Goal: Task Accomplishment & Management: Manage account settings

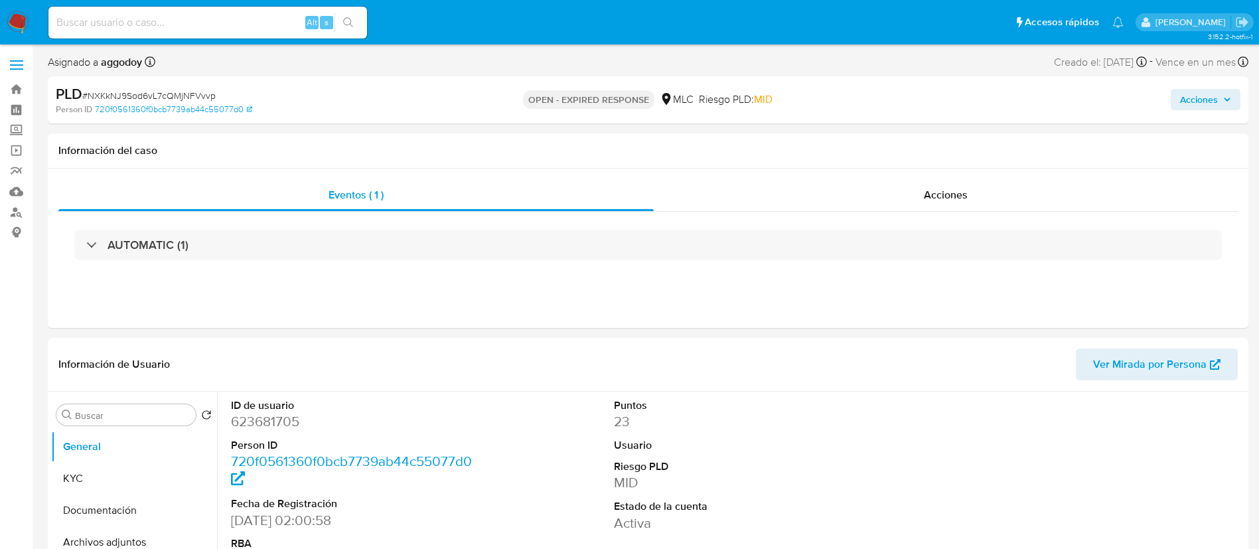
select select "10"
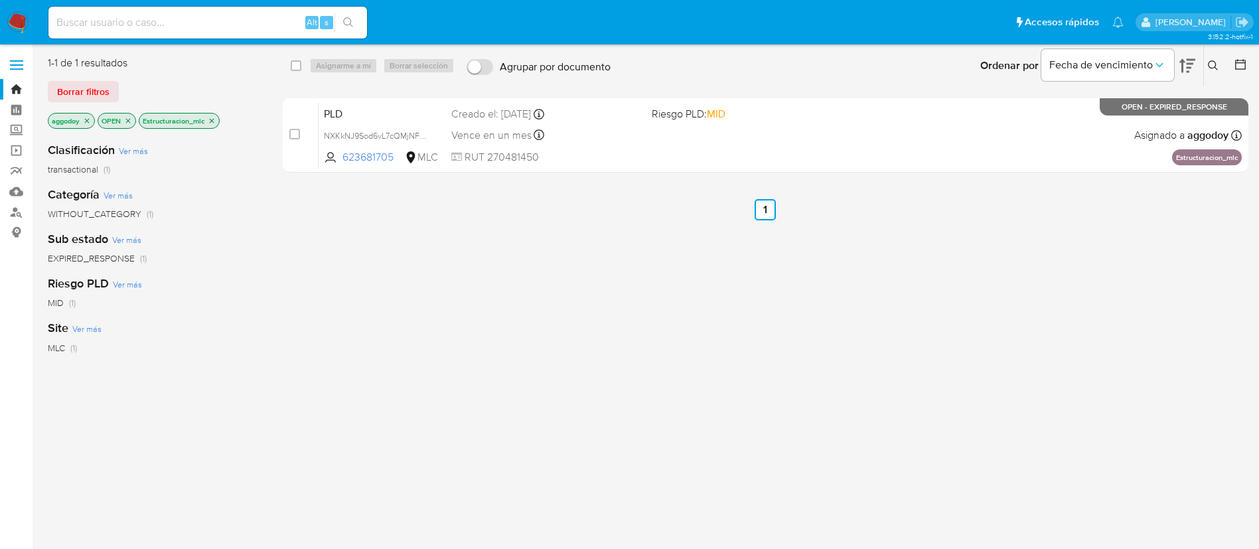
click at [793, 498] on div "select-all-cases-checkbox Asignarme a mí Borrar selección Agrupar por documento…" at bounding box center [766, 351] width 966 height 591
click at [824, 412] on div "select-all-cases-checkbox Asignarme a mí Borrar selección Agrupar por documento…" at bounding box center [766, 351] width 966 height 591
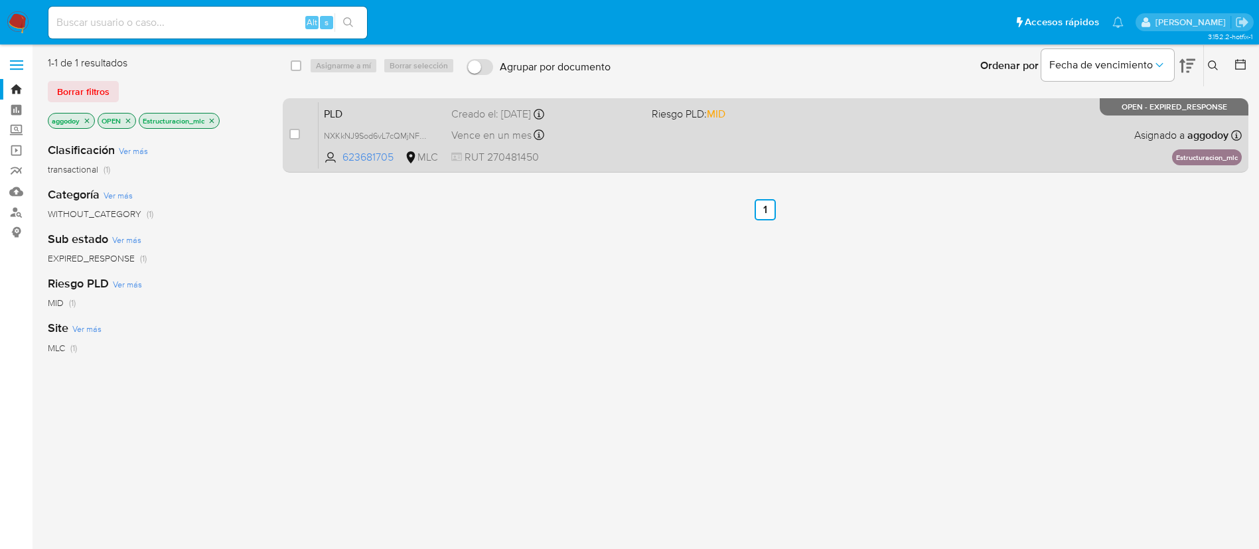
click at [300, 133] on div "case-item-checkbox No es posible asignar el caso" at bounding box center [303, 135] width 29 height 67
click at [291, 135] on input "checkbox" at bounding box center [294, 134] width 11 height 11
checkbox input "true"
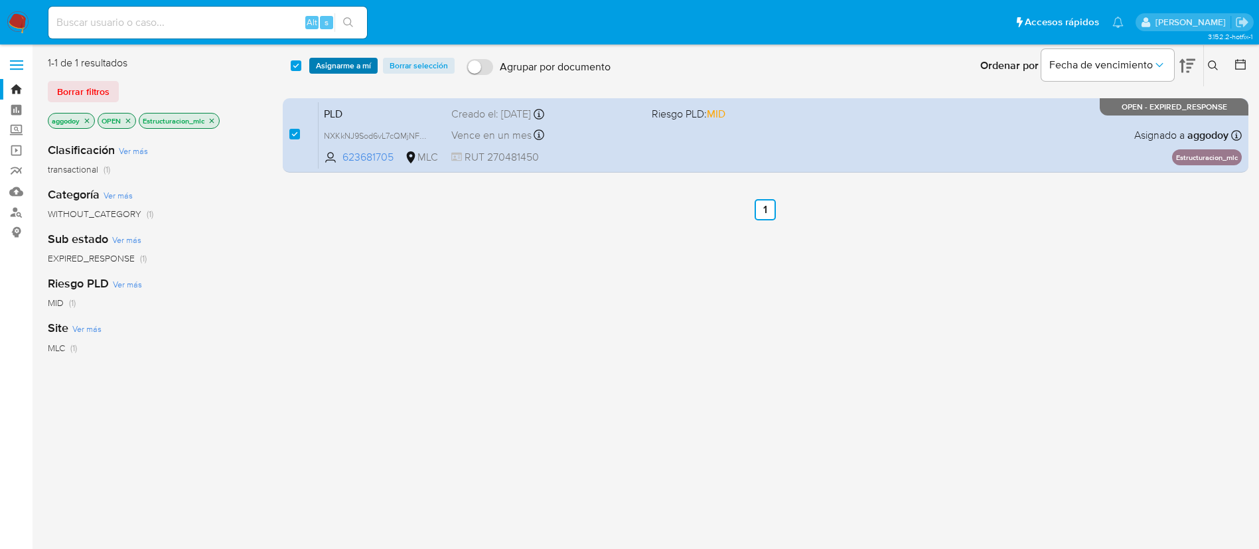
click at [349, 60] on span "Asignarme a mí" at bounding box center [343, 65] width 55 height 13
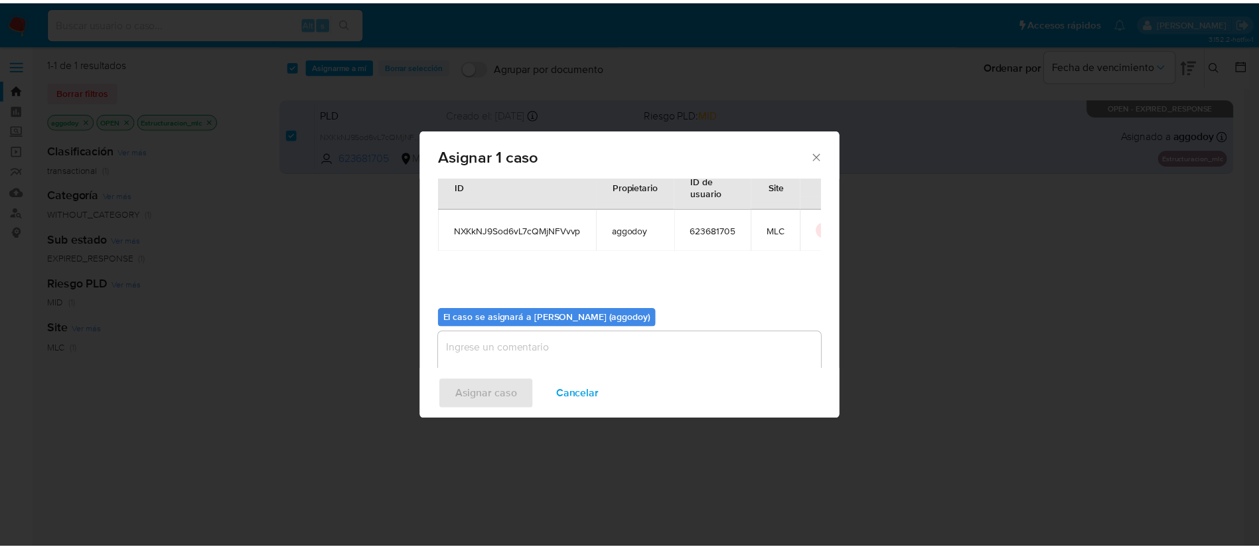
scroll to position [69, 0]
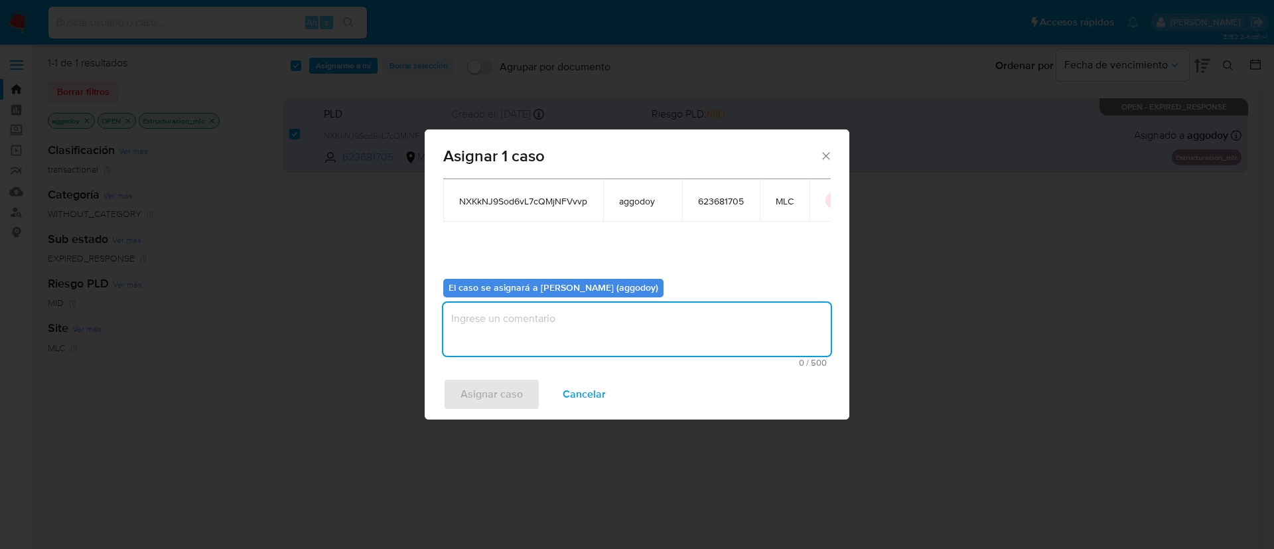
click at [753, 336] on textarea "assign-modal" at bounding box center [637, 329] width 388 height 53
type textarea "."
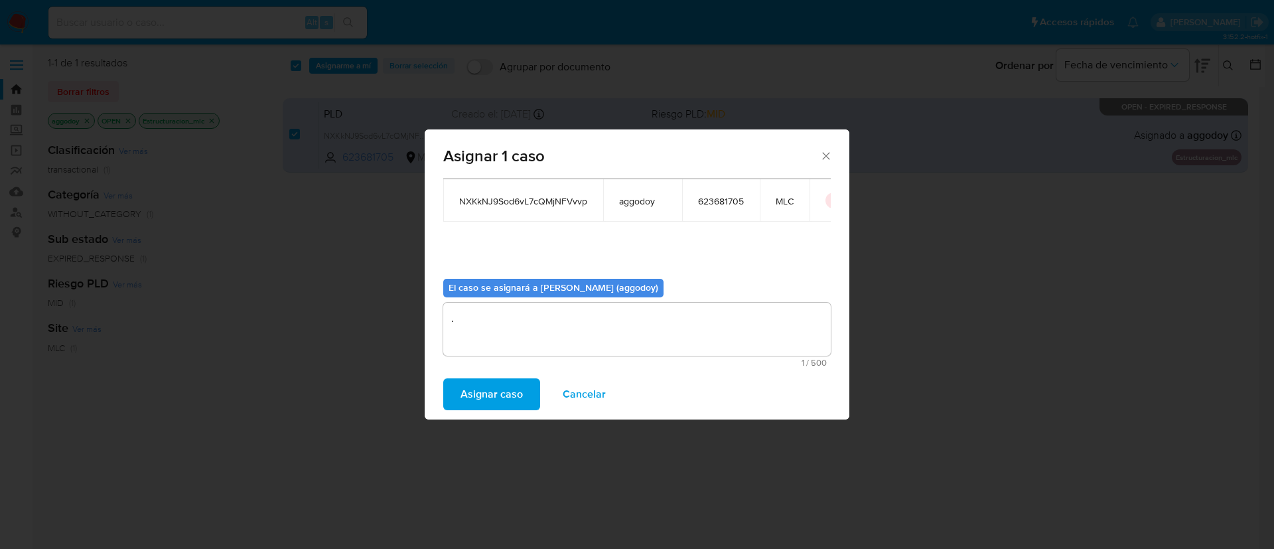
click at [465, 388] on span "Asignar caso" at bounding box center [492, 394] width 62 height 29
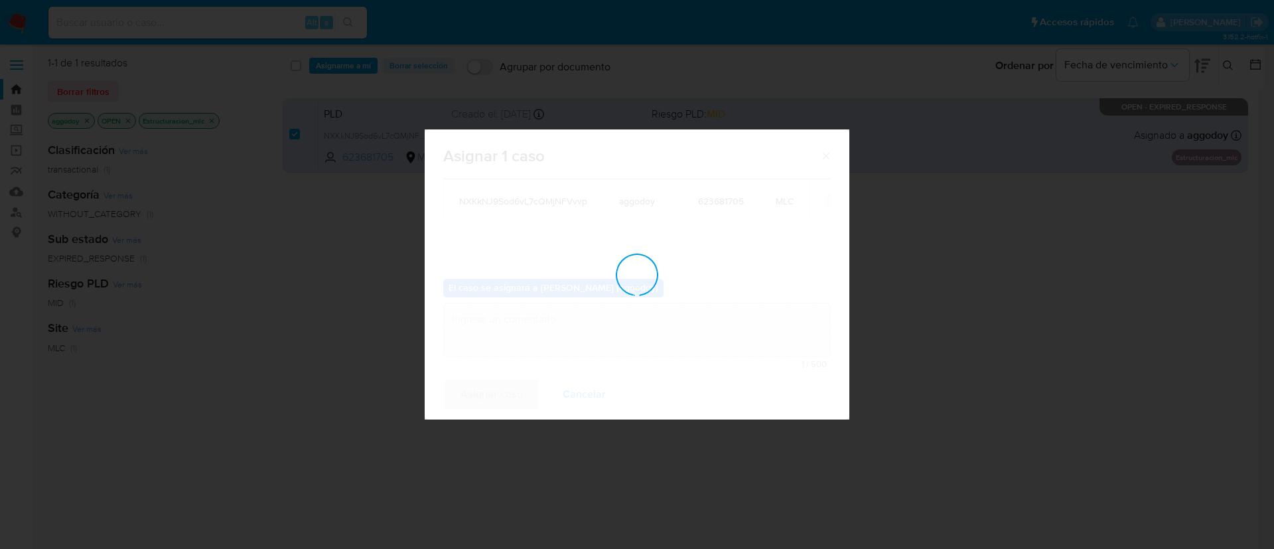
checkbox input "false"
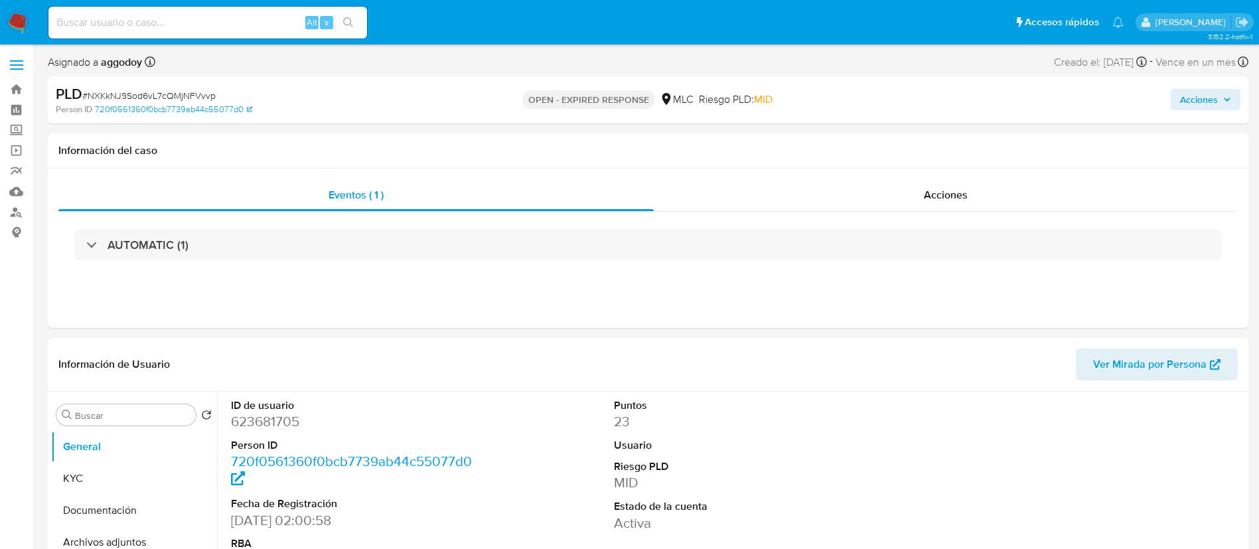
select select "10"
click at [271, 413] on dd "623681705" at bounding box center [352, 421] width 242 height 19
drag, startPoint x: 271, startPoint y: 413, endPoint x: 352, endPoint y: 114, distance: 310.1
click at [352, 114] on div "Person ID 720f0561360f0bcb7739ab44c55077d0" at bounding box center [252, 110] width 392 height 12
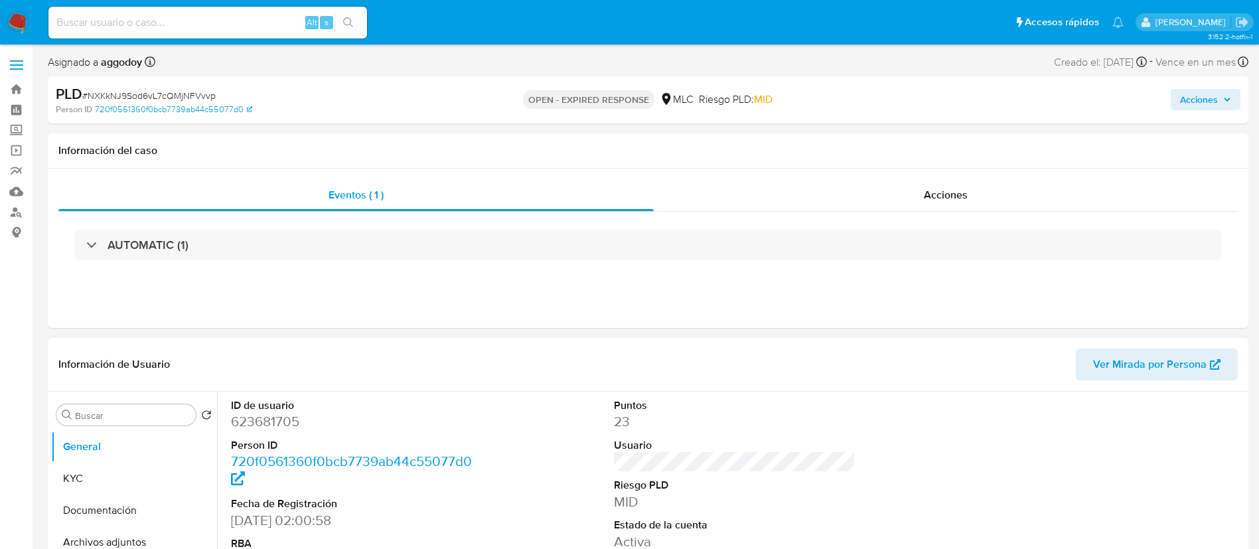
click at [262, 421] on dd "623681705" at bounding box center [352, 421] width 242 height 19
copy dd "623681705"
select select "10"
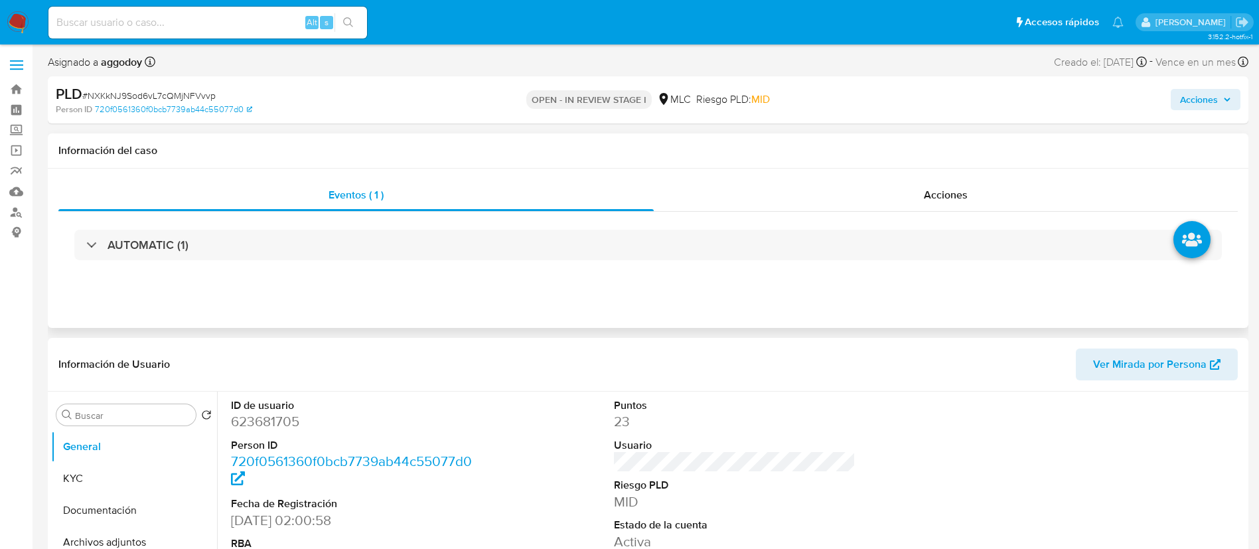
click at [895, 222] on div "AUTOMATIC (1)" at bounding box center [647, 245] width 1179 height 66
click at [86, 475] on button "KYC" at bounding box center [128, 479] width 155 height 32
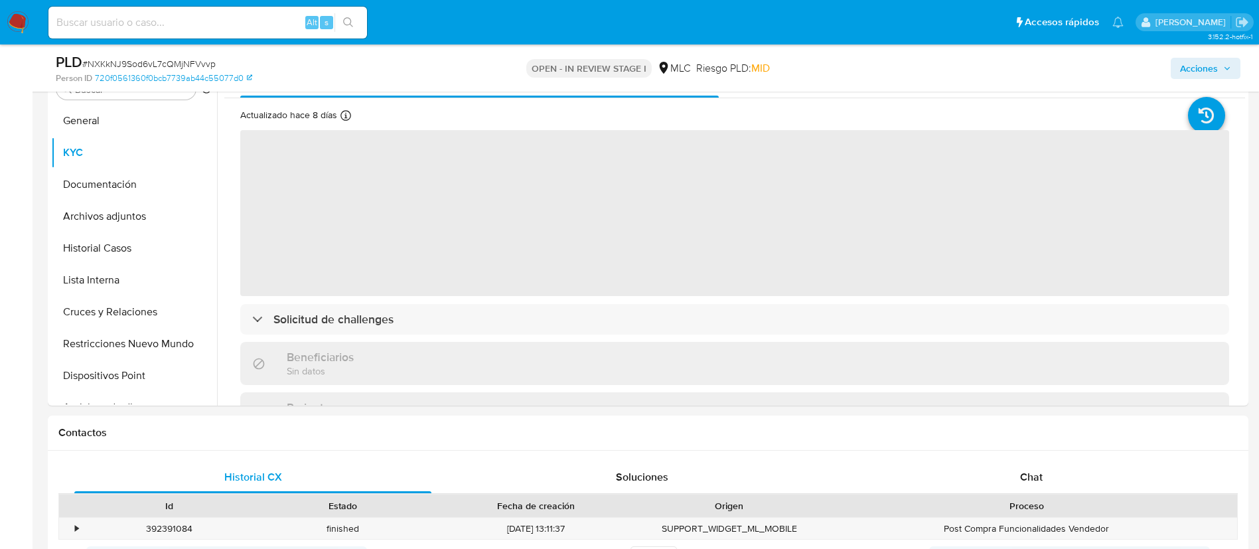
scroll to position [269, 0]
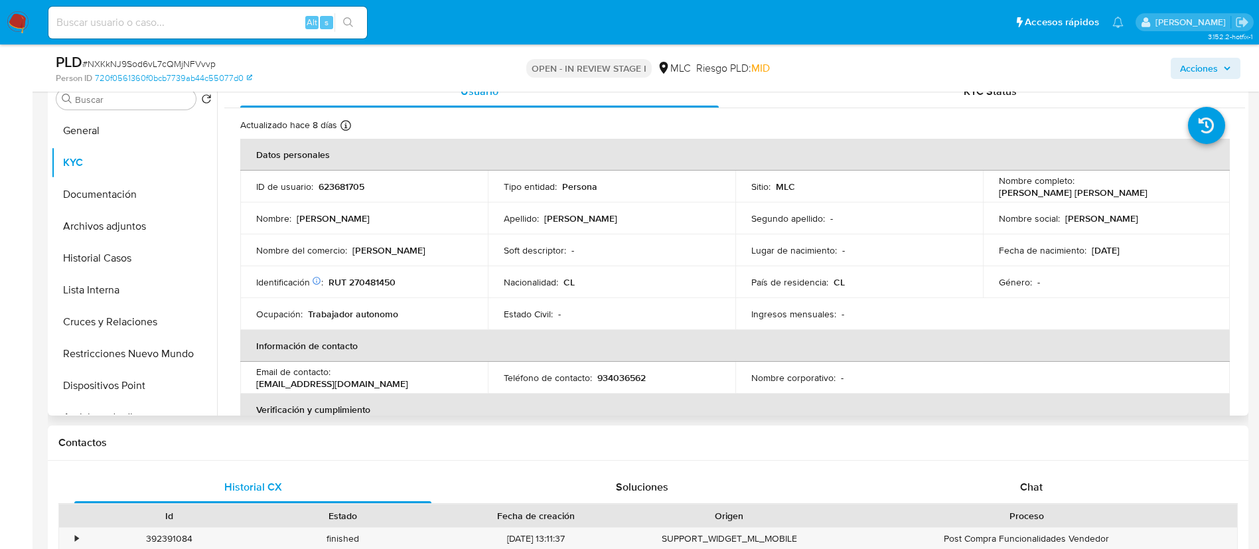
click at [372, 277] on p "RUT 270481450" at bounding box center [362, 282] width 67 height 12
copy p "270481450"
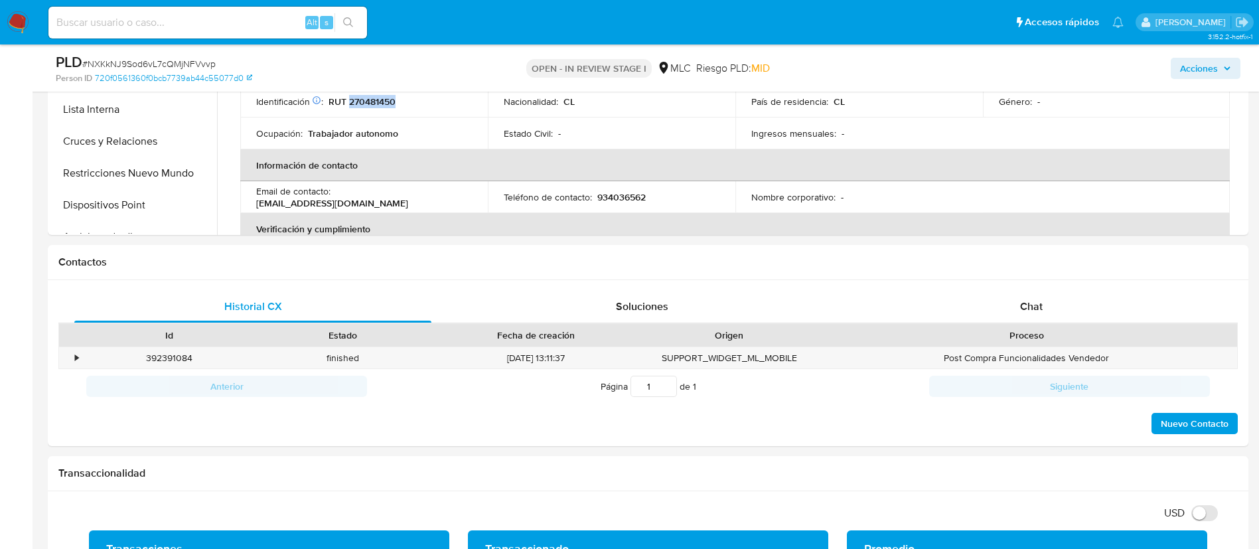
scroll to position [486, 0]
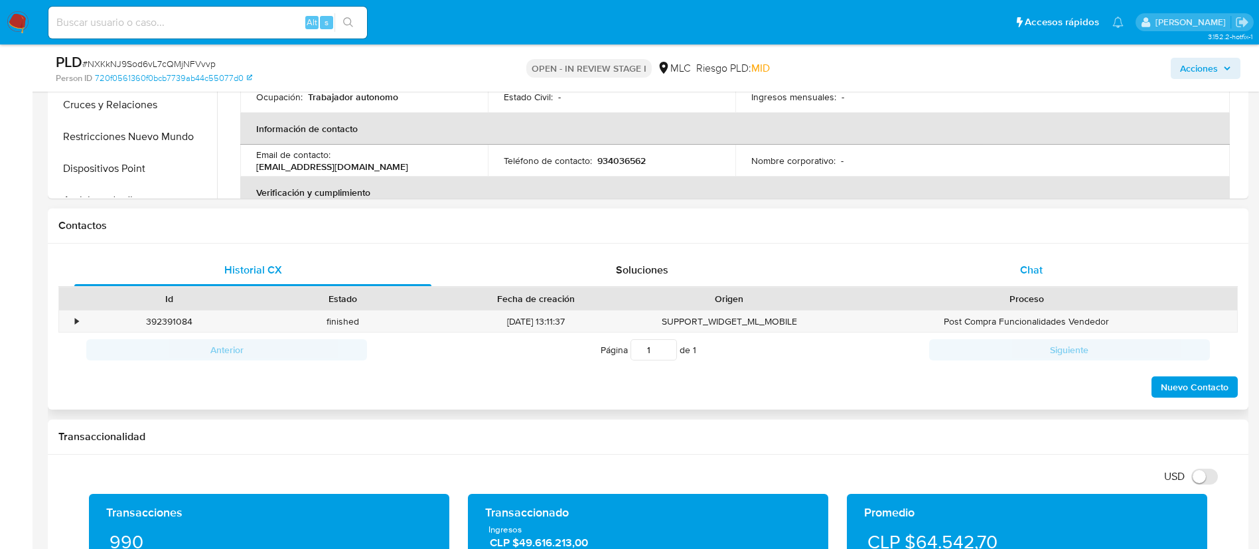
click at [1035, 270] on span "Chat" at bounding box center [1031, 269] width 23 height 15
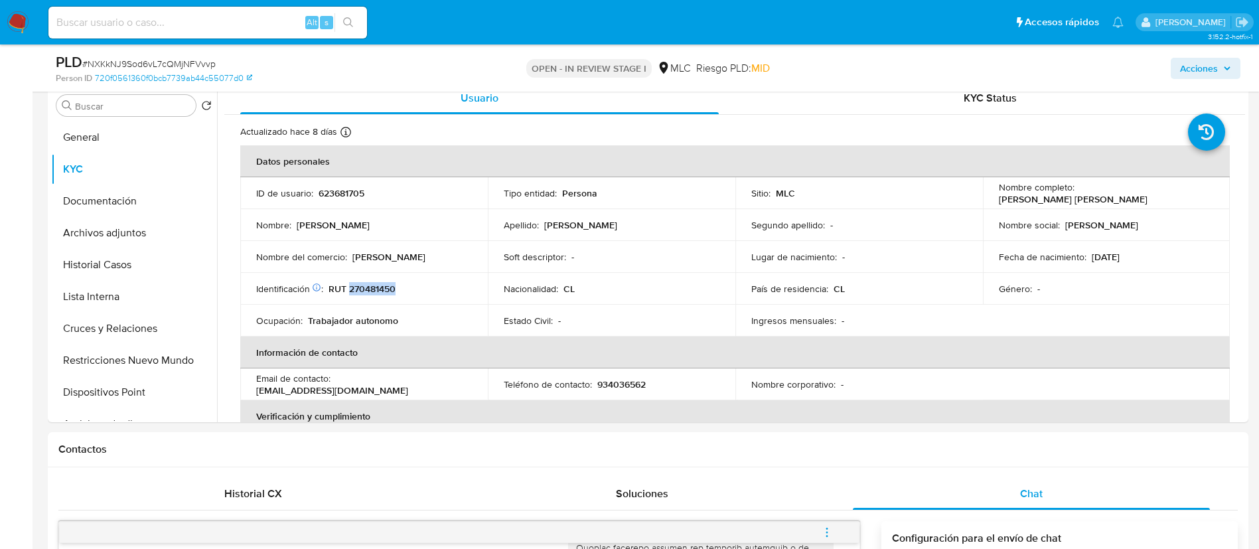
scroll to position [265, 0]
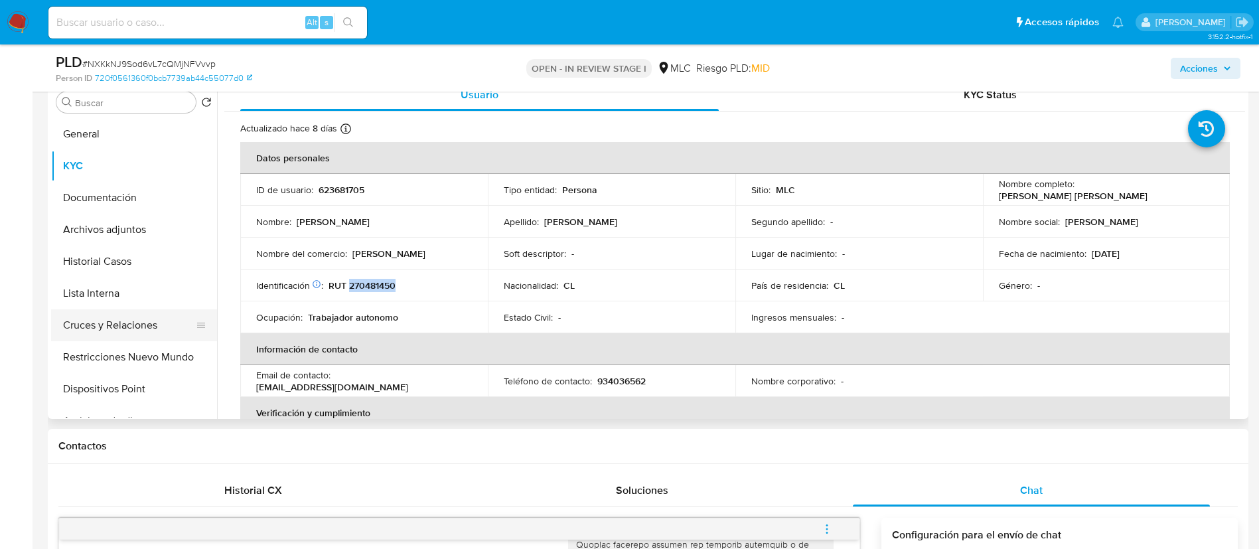
click at [134, 323] on button "Cruces y Relaciones" at bounding box center [128, 325] width 155 height 32
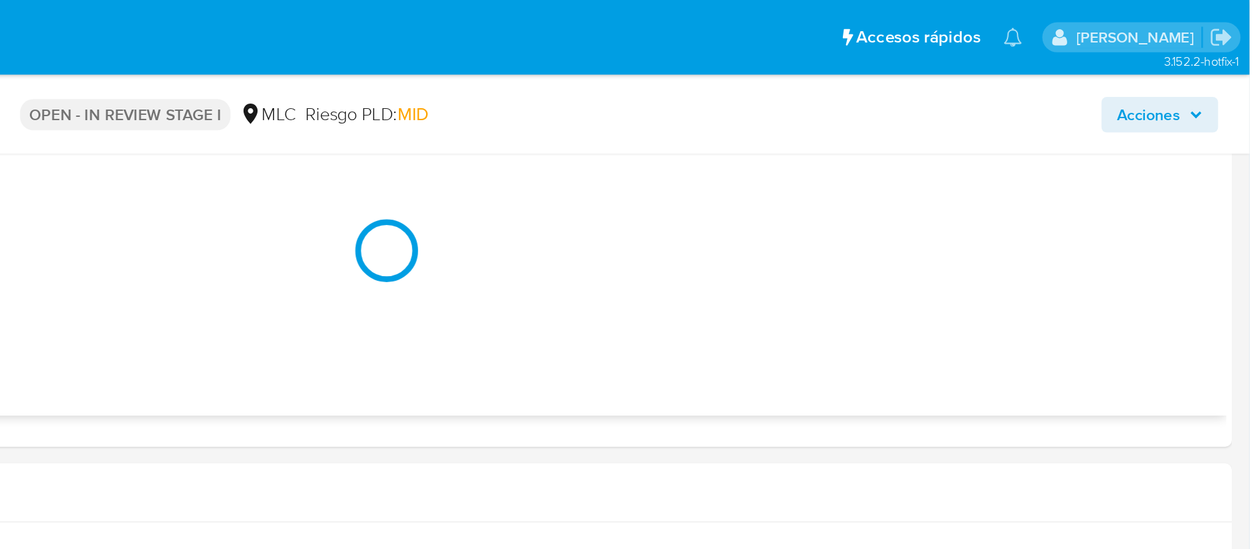
scroll to position [304, 0]
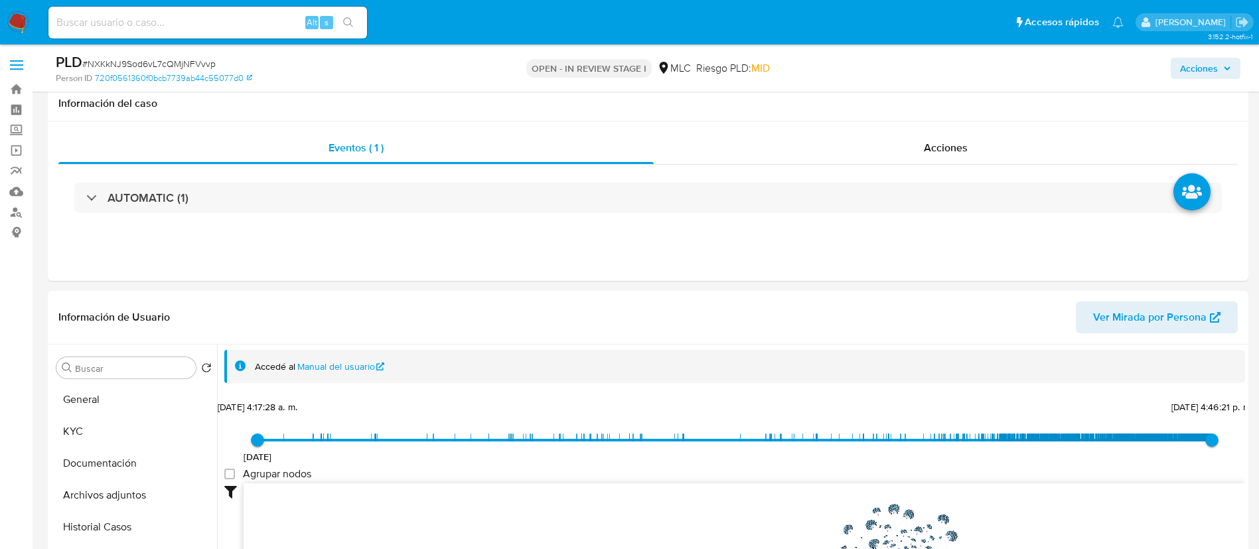
select select "10"
